Goal: Task Accomplishment & Management: Manage account settings

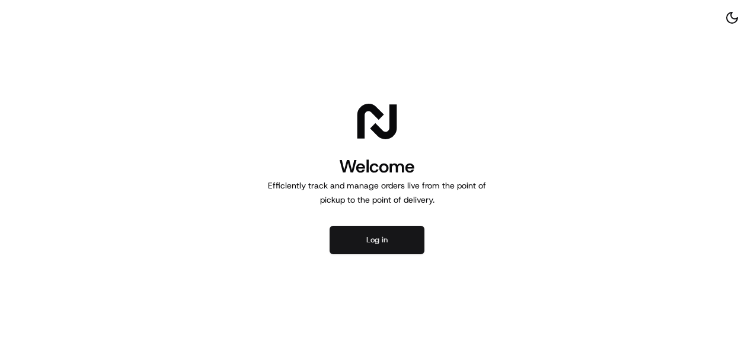
click at [381, 235] on button "Log in" at bounding box center [377, 240] width 95 height 28
click at [382, 236] on button "Log in" at bounding box center [377, 240] width 95 height 28
